Goal: Task Accomplishment & Management: Manage account settings

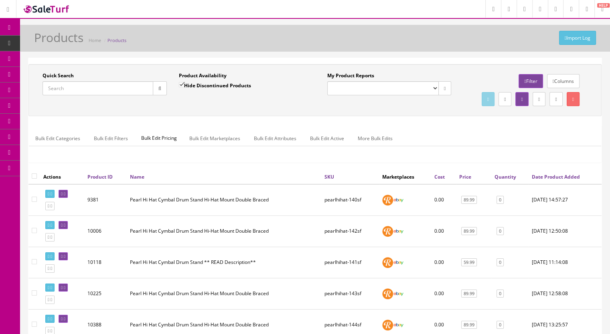
click at [69, 44] on span "Products" at bounding box center [62, 43] width 20 height 7
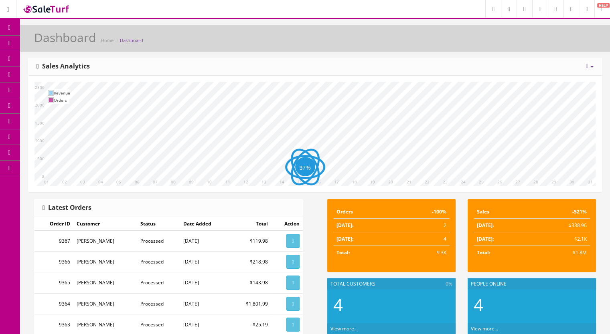
click at [53, 47] on link "Products" at bounding box center [62, 44] width 84 height 16
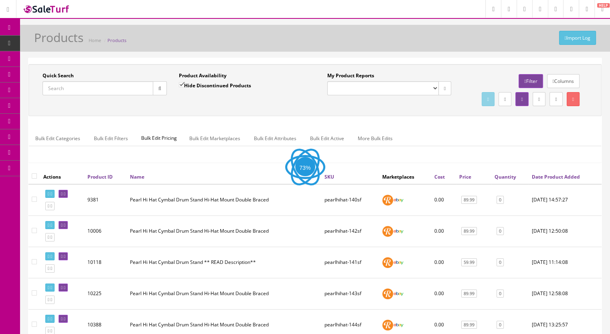
click at [78, 85] on input "Quick Search" at bounding box center [98, 88] width 111 height 14
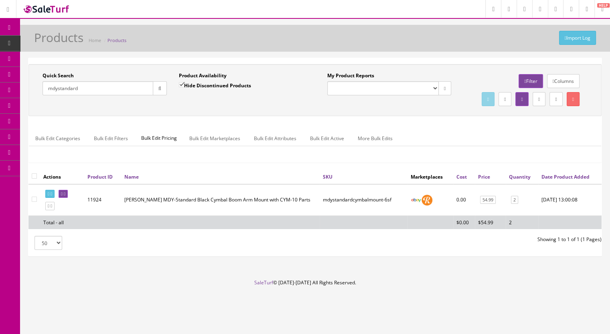
drag, startPoint x: 95, startPoint y: 85, endPoint x: 42, endPoint y: 91, distance: 54.0
click at [42, 91] on div "Quick Search mdystandard Date From" at bounding box center [104, 86] width 136 height 29
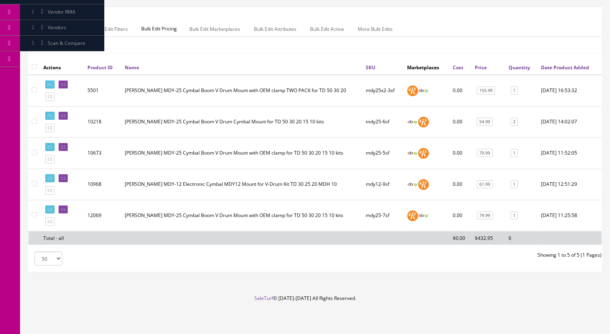
scroll to position [120, 0]
type input "mdy25"
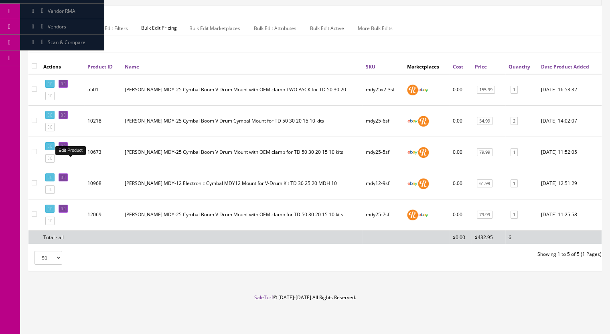
click at [65, 149] on icon at bounding box center [65, 146] width 2 height 4
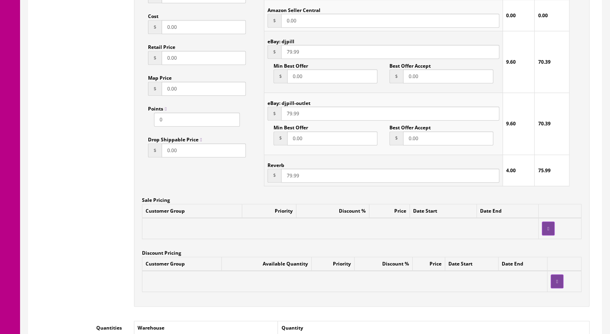
scroll to position [722, 0]
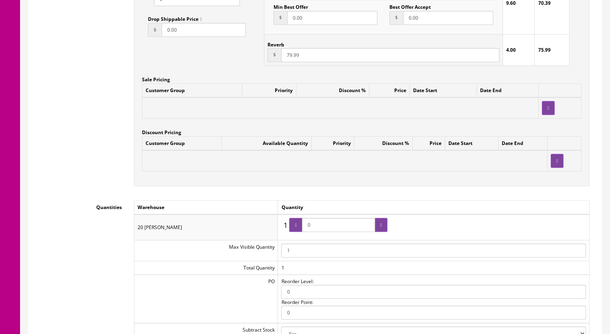
drag, startPoint x: 302, startPoint y: 227, endPoint x: 298, endPoint y: 226, distance: 4.2
click at [300, 228] on span "0" at bounding box center [338, 225] width 98 height 14
type input "2"
click at [382, 227] on icon at bounding box center [381, 225] width 2 height 5
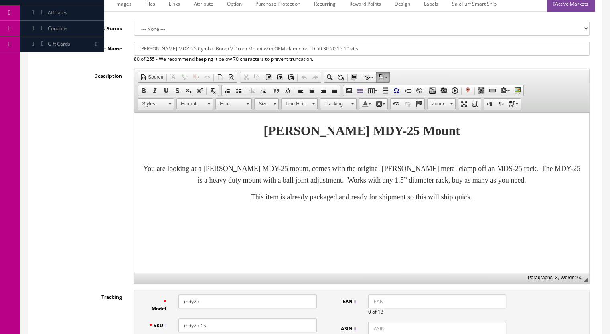
scroll to position [0, 0]
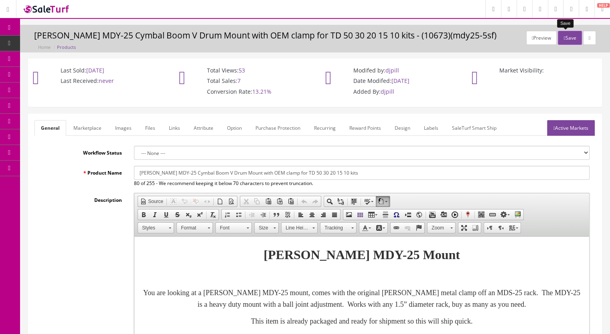
click at [563, 38] on icon "button" at bounding box center [564, 38] width 2 height 5
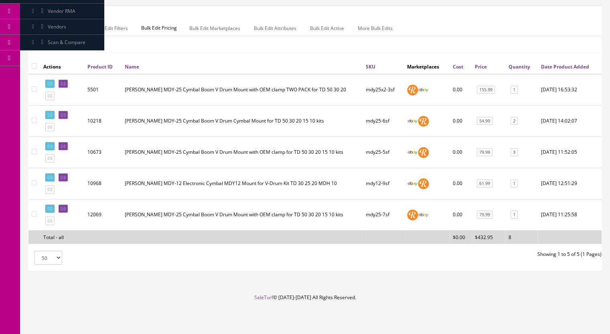
scroll to position [125, 0]
click at [68, 209] on link at bounding box center [63, 209] width 9 height 8
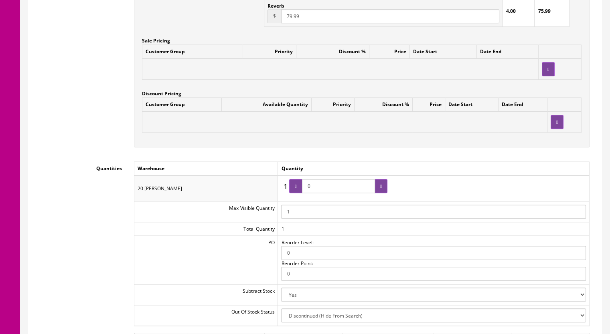
scroll to position [762, 0]
drag, startPoint x: 326, startPoint y: 185, endPoint x: 302, endPoint y: 189, distance: 25.3
click at [302, 189] on span "0" at bounding box center [338, 185] width 98 height 14
type input "2"
click at [376, 189] on div at bounding box center [381, 185] width 13 height 14
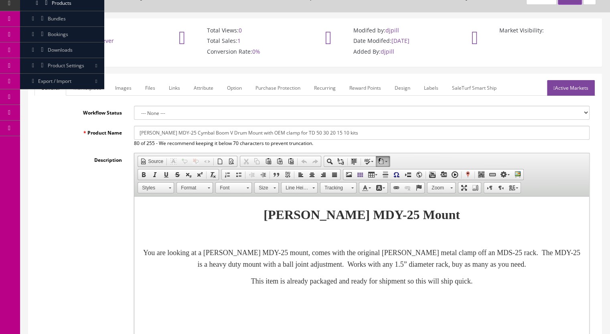
scroll to position [0, 0]
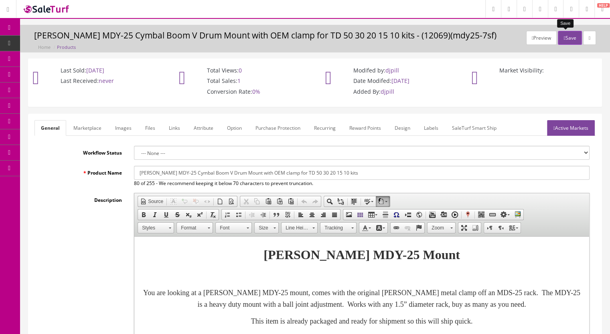
click at [560, 42] on button "Save" at bounding box center [570, 38] width 24 height 14
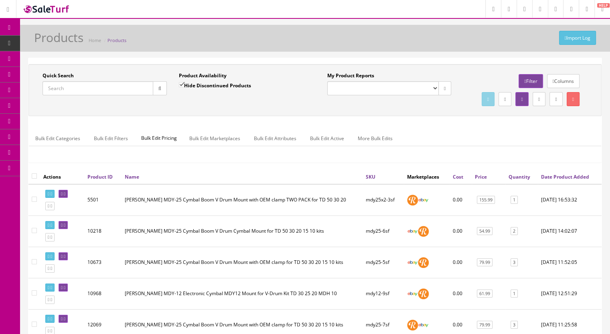
click at [68, 89] on input "Quick Search" at bounding box center [98, 88] width 111 height 14
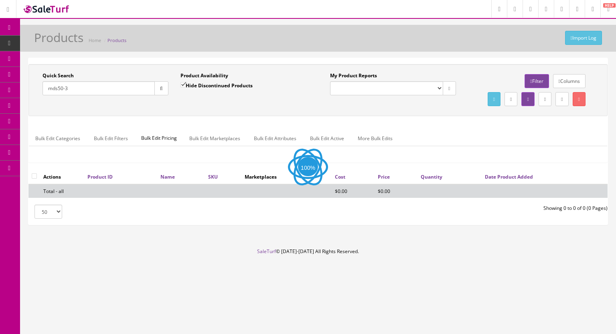
type input "mds50-3"
click at [183, 83] on input "Hide Discontinued Products" at bounding box center [182, 84] width 5 height 5
checkbox input "false"
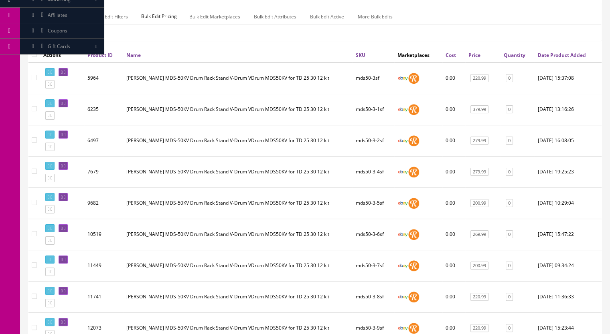
scroll to position [249, 0]
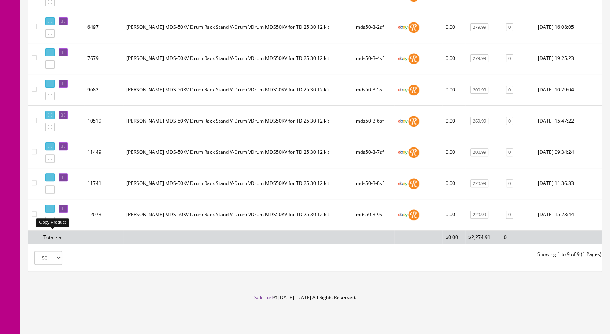
click at [52, 220] on icon at bounding box center [52, 221] width 2 height 4
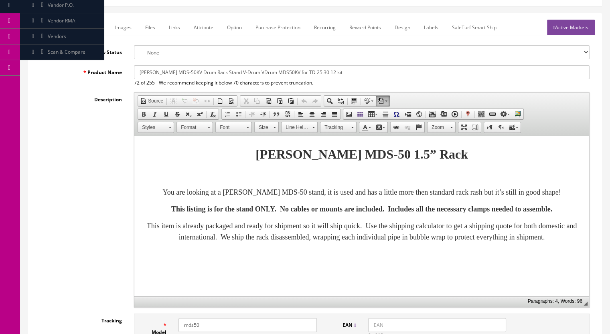
scroll to position [201, 0]
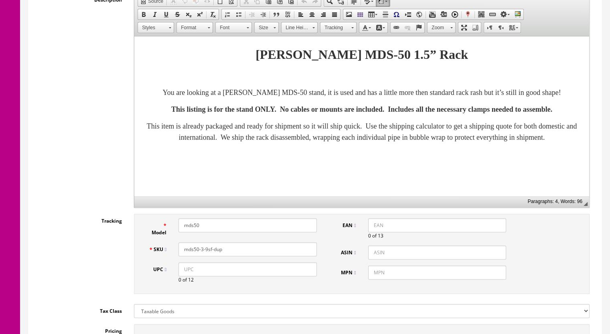
click at [207, 252] on input "mds50-3-9sf-dup" at bounding box center [247, 250] width 138 height 14
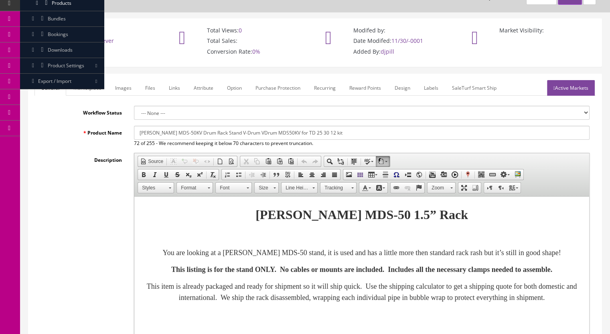
scroll to position [40, 0]
type input "mds50-3-910sf"
click at [91, 87] on link "Marketplace" at bounding box center [87, 88] width 41 height 16
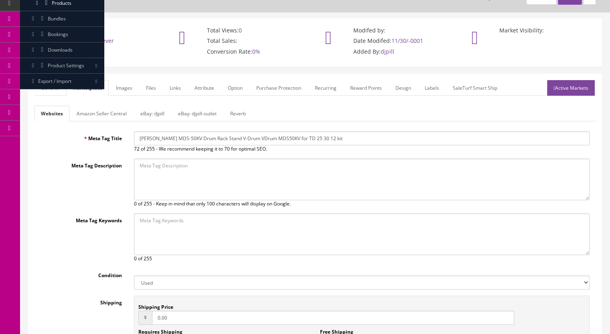
click at [238, 110] on link "Reverb" at bounding box center [238, 114] width 28 height 16
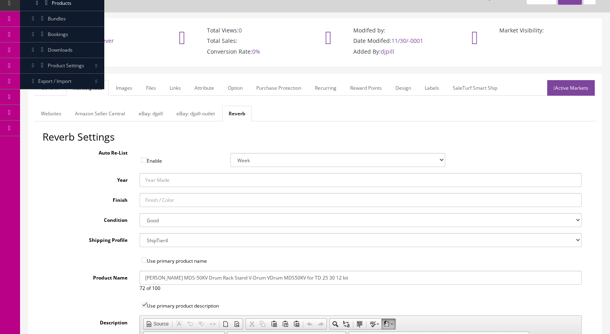
click at [159, 221] on select "Brand New Mint Excellent Very Good Good Fair Poor B-Stock Non Functioning" at bounding box center [361, 220] width 442 height 14
select select "ae4d9114-1bd7-4ec5-a4ba-6653af5ac84d"
click at [140, 213] on select "Brand New Mint Excellent Very Good Good Fair Poor B-Stock Non Functioning" at bounding box center [361, 220] width 442 height 14
click at [125, 84] on link "Images" at bounding box center [123, 88] width 29 height 16
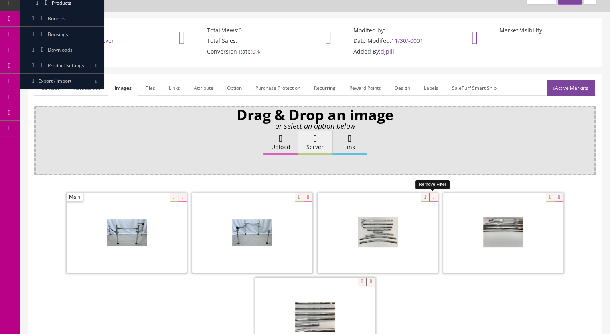
click at [431, 199] on icon at bounding box center [433, 197] width 9 height 9
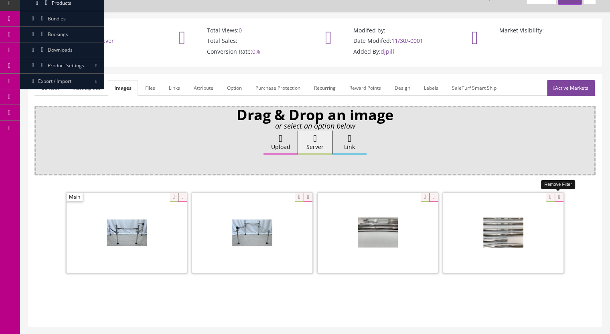
click at [557, 199] on icon at bounding box center [559, 197] width 9 height 9
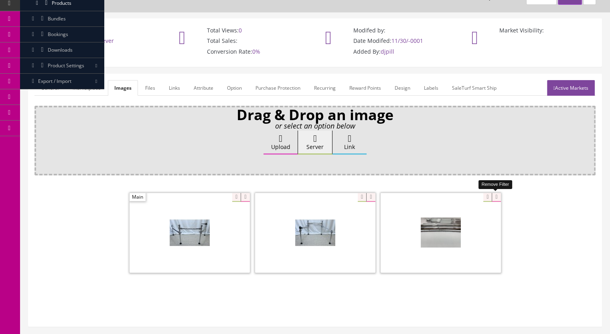
click at [496, 195] on icon at bounding box center [496, 197] width 9 height 9
drag, startPoint x: 51, startPoint y: 89, endPoint x: 71, endPoint y: 97, distance: 21.7
click at [51, 89] on link "General" at bounding box center [49, 88] width 31 height 16
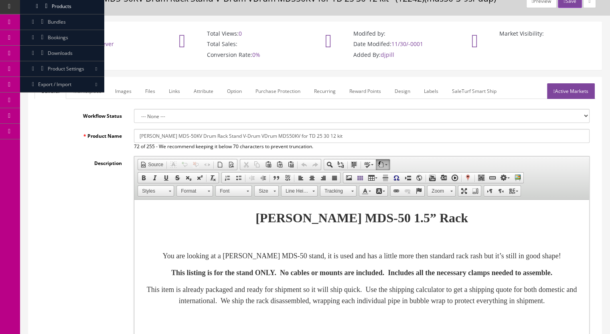
scroll to position [0, 0]
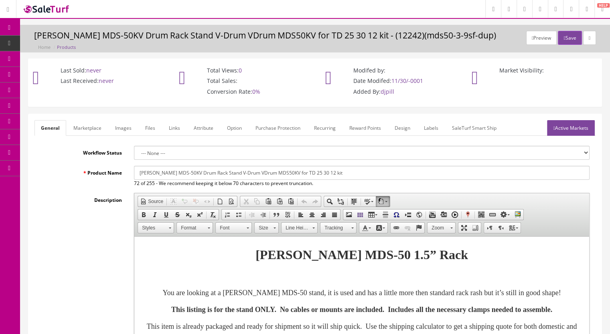
click at [583, 123] on link "Active Markets" at bounding box center [571, 128] width 48 height 16
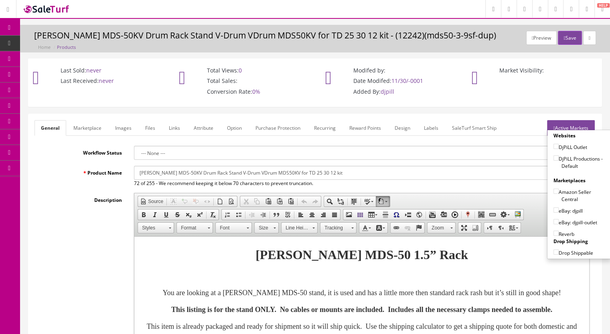
click at [555, 156] on input"] "DjPiLL Productions - Default" at bounding box center [555, 158] width 5 height 5
checkbox input"] "true"
click at [553, 209] on input"] "eBay: djpill" at bounding box center [555, 210] width 5 height 5
checkbox input"] "true"
click at [553, 233] on input"] "Reverb" at bounding box center [555, 233] width 5 height 5
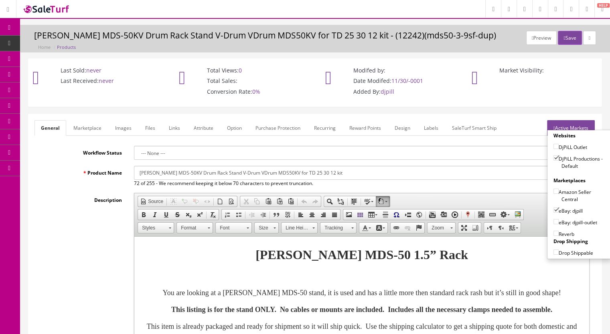
checkbox input"] "true"
click at [563, 39] on button "Save" at bounding box center [570, 38] width 24 height 14
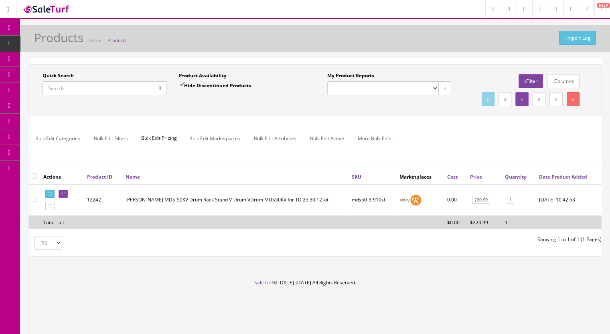
click at [60, 46] on span "Products" at bounding box center [62, 43] width 20 height 7
